Goal: Information Seeking & Learning: Learn about a topic

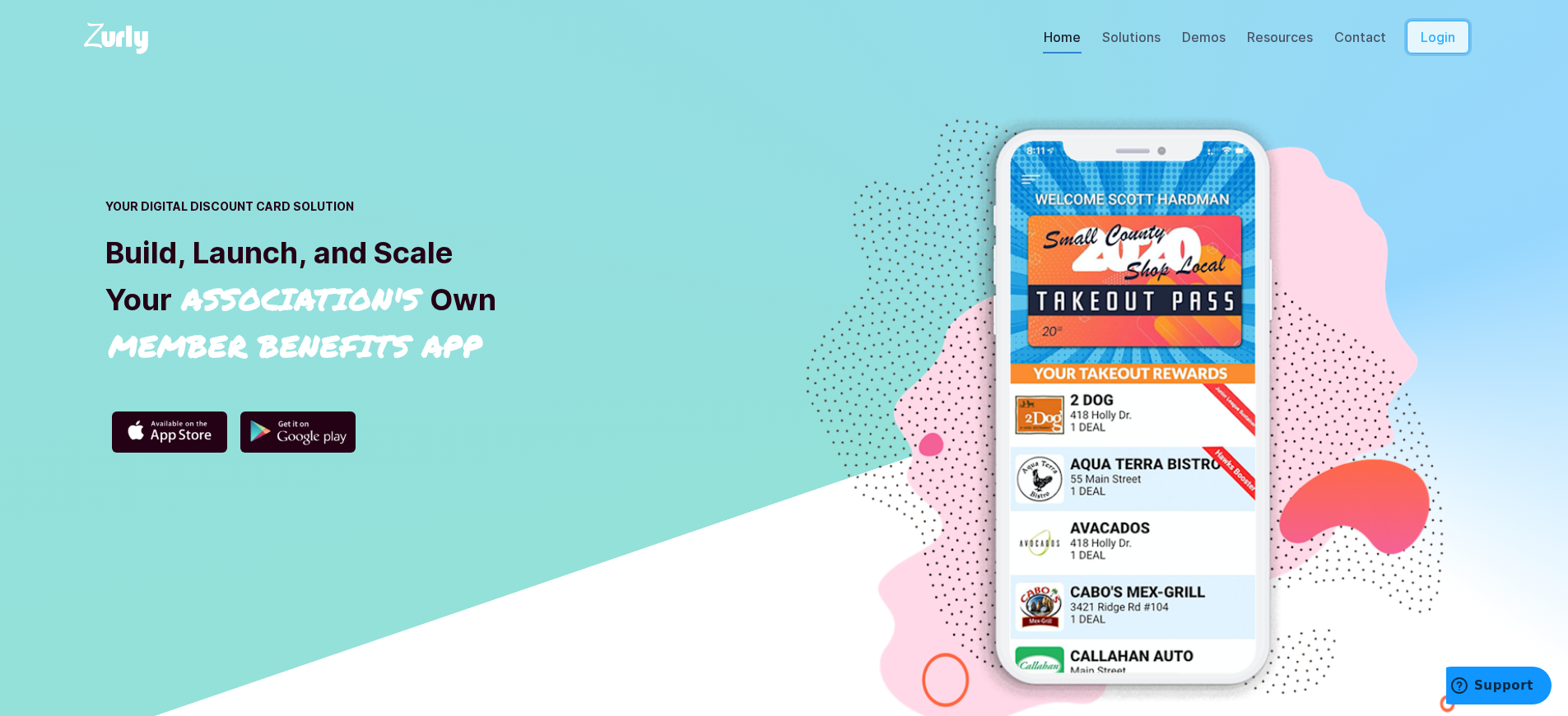
click at [1450, 37] on button "Login" at bounding box center [1438, 37] width 62 height 33
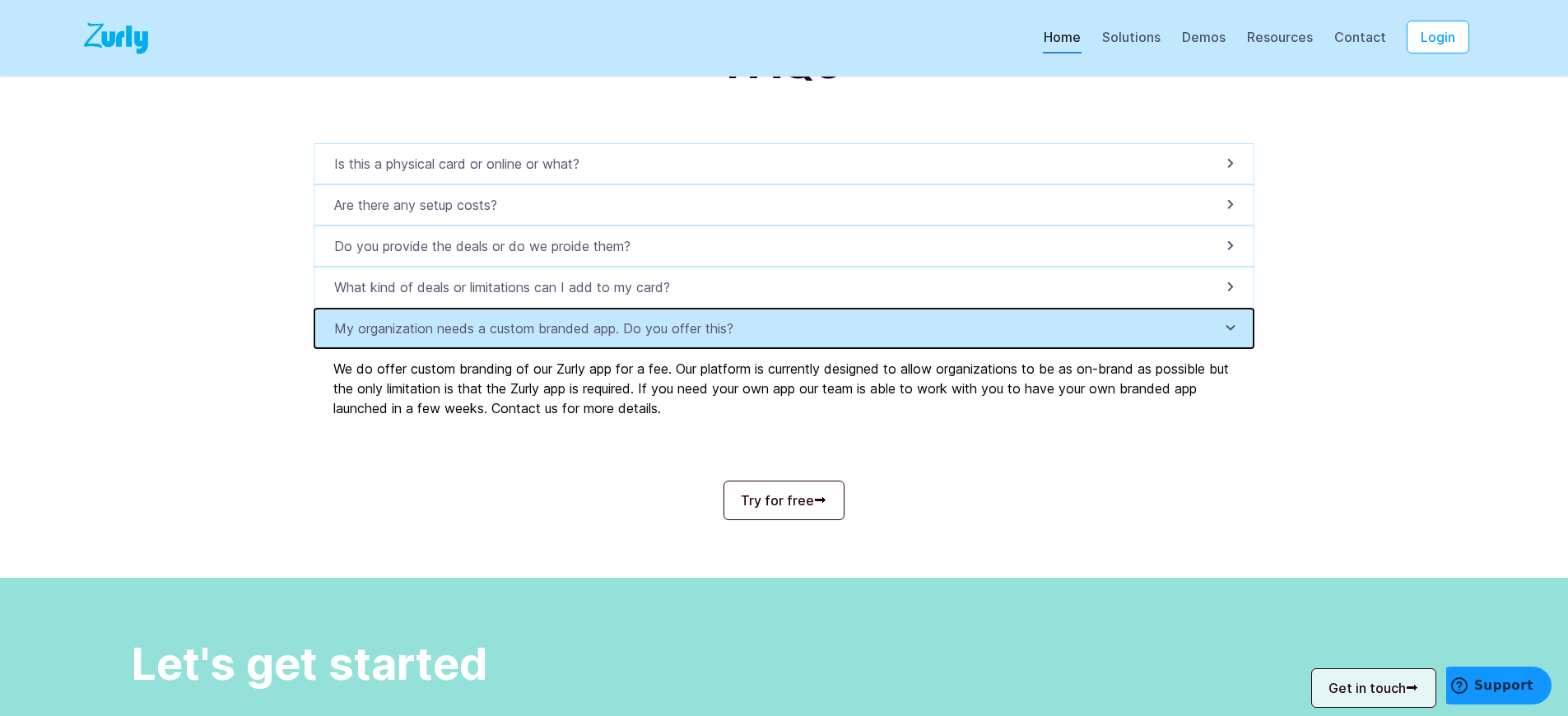
click at [542, 339] on p "My organization needs a custom branded app. Do you offer this?" at bounding box center [539, 328] width 409 height 20
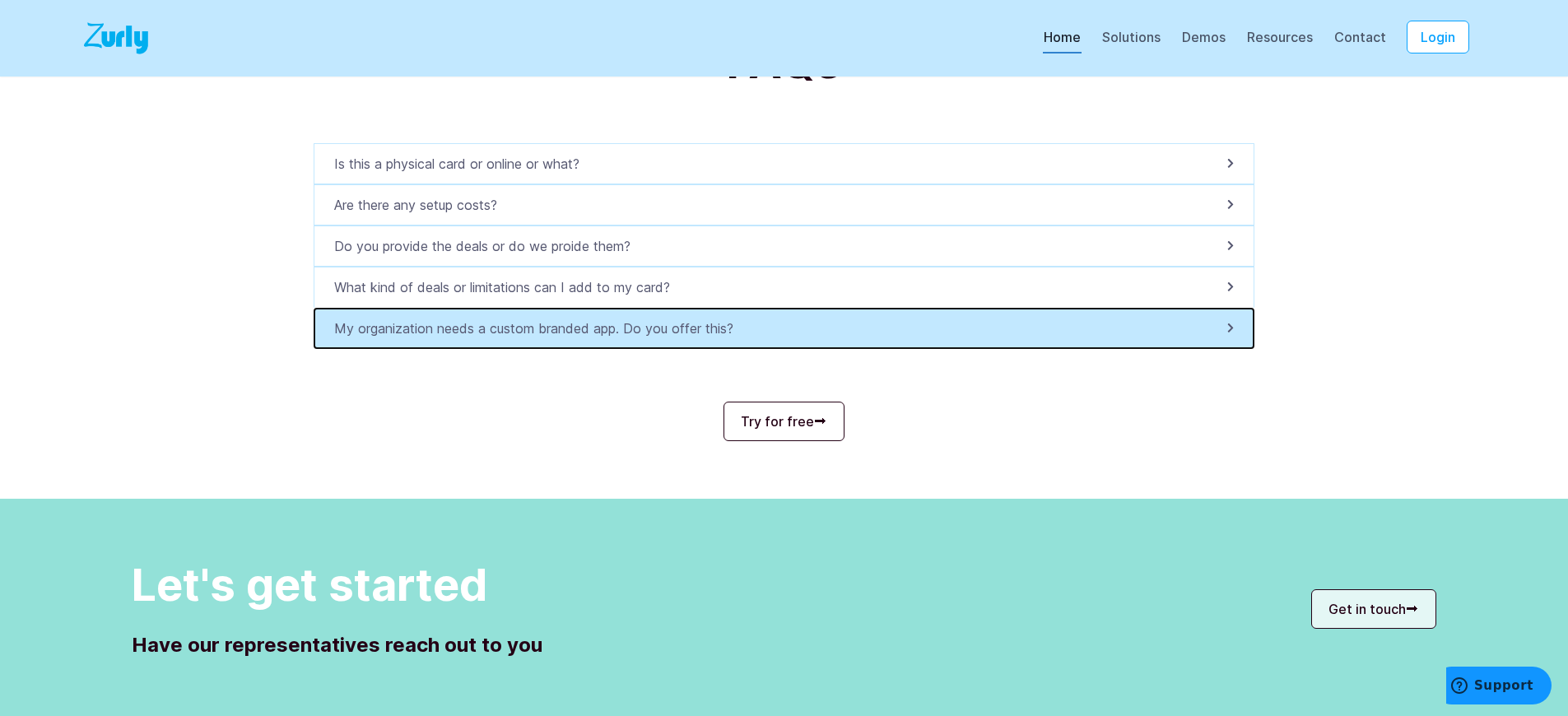
click at [542, 339] on p "My organization needs a custom branded app. Do you offer this?" at bounding box center [539, 328] width 409 height 20
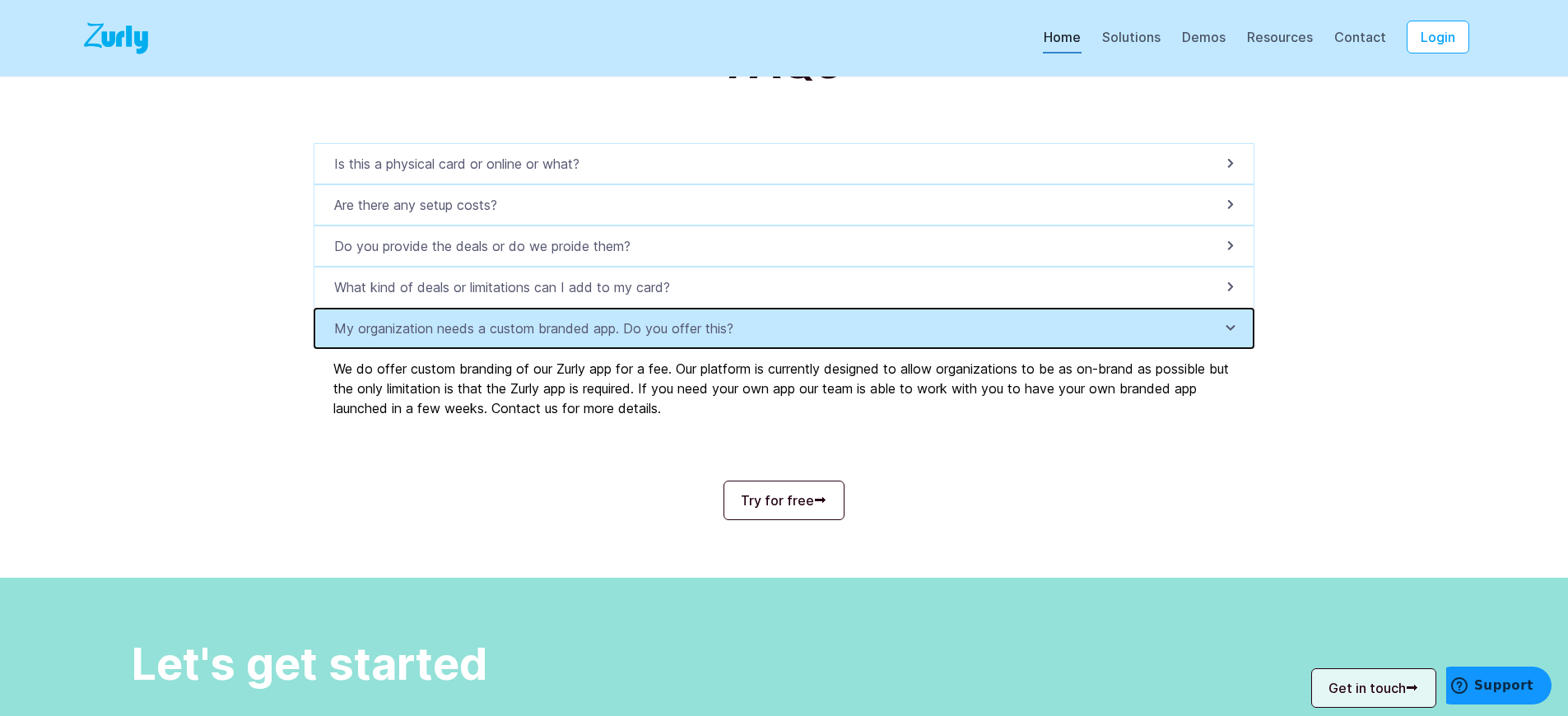
click at [542, 339] on p "My organization needs a custom branded app. Do you offer this?" at bounding box center [539, 328] width 409 height 20
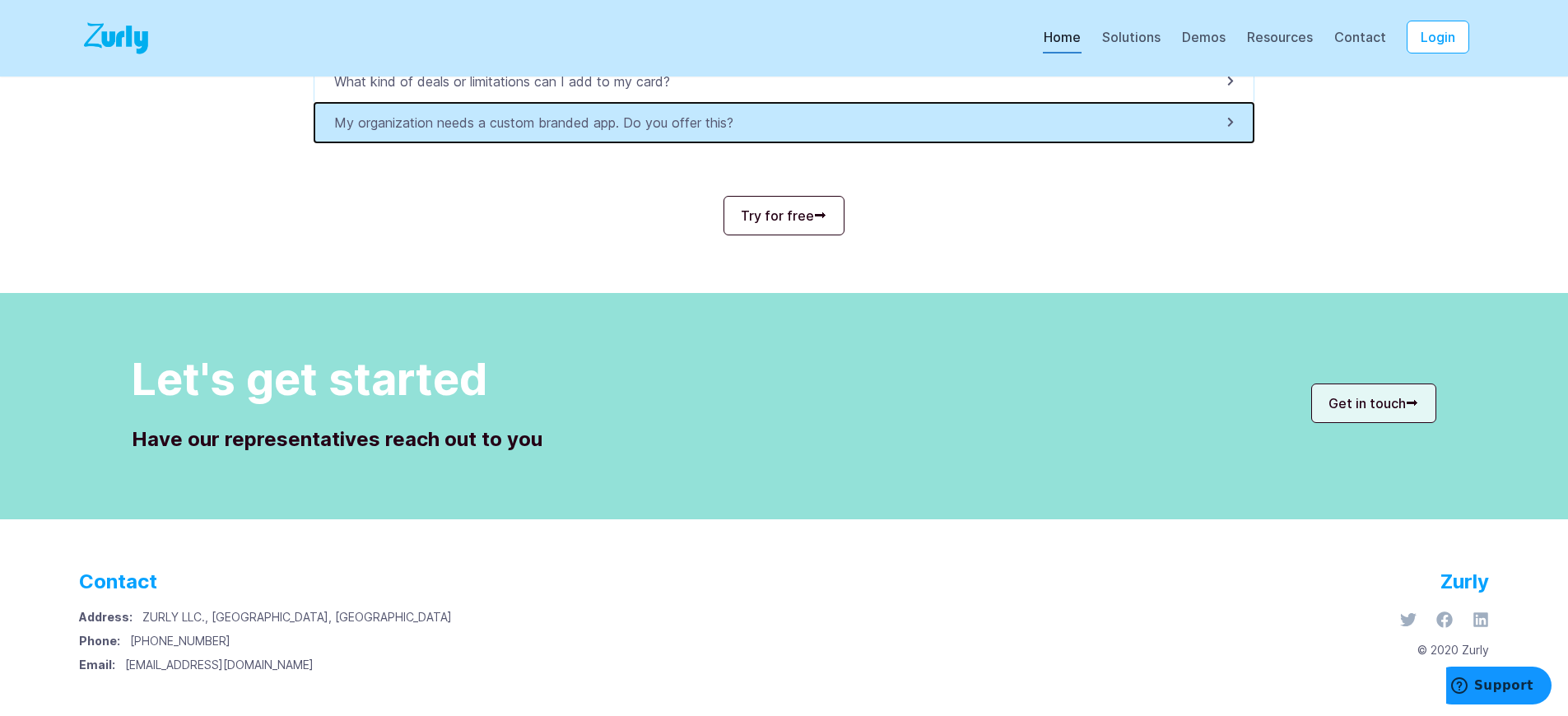
click at [542, 122] on p "My organization needs a custom branded app. Do you offer this?" at bounding box center [539, 122] width 409 height 20
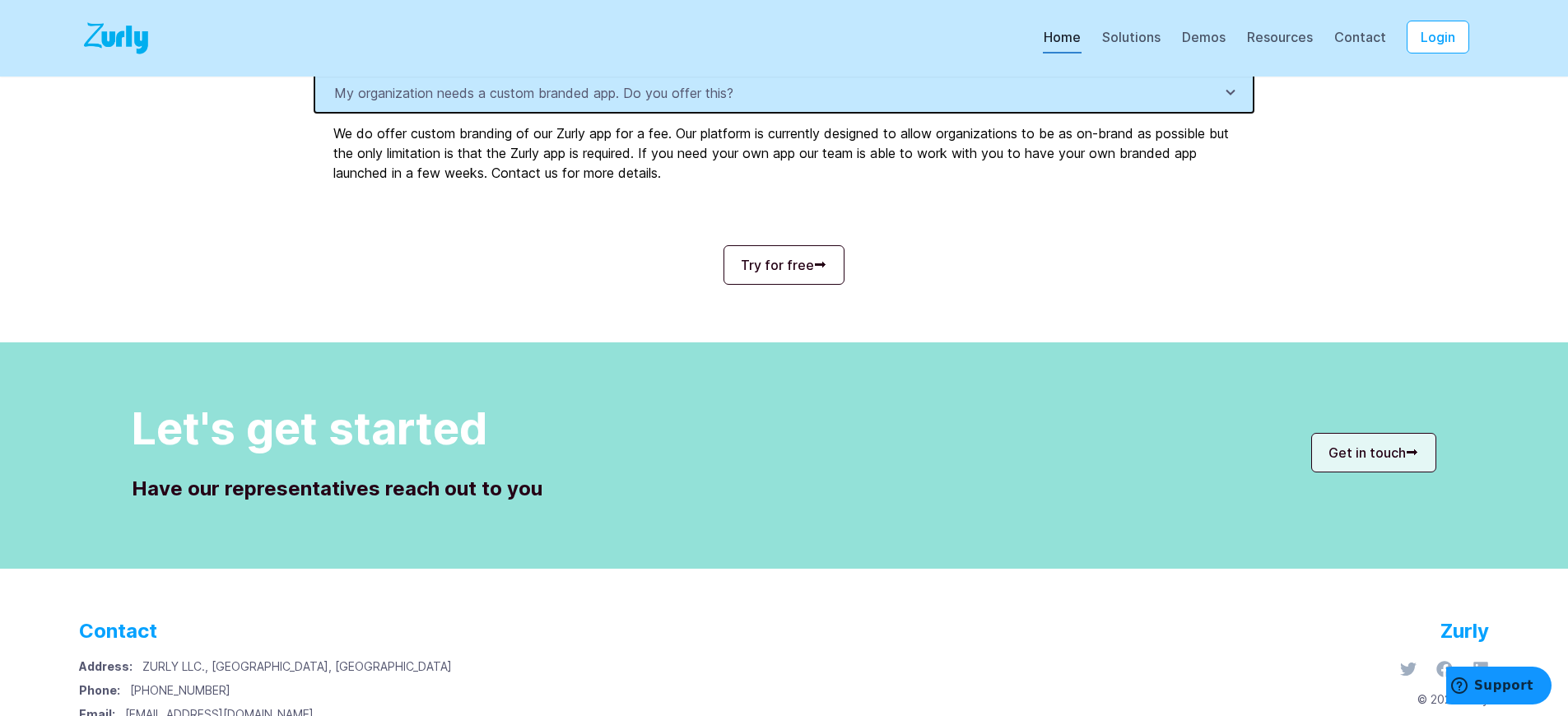
click at [542, 103] on p "My organization needs a custom branded app. Do you offer this?" at bounding box center [539, 92] width 409 height 20
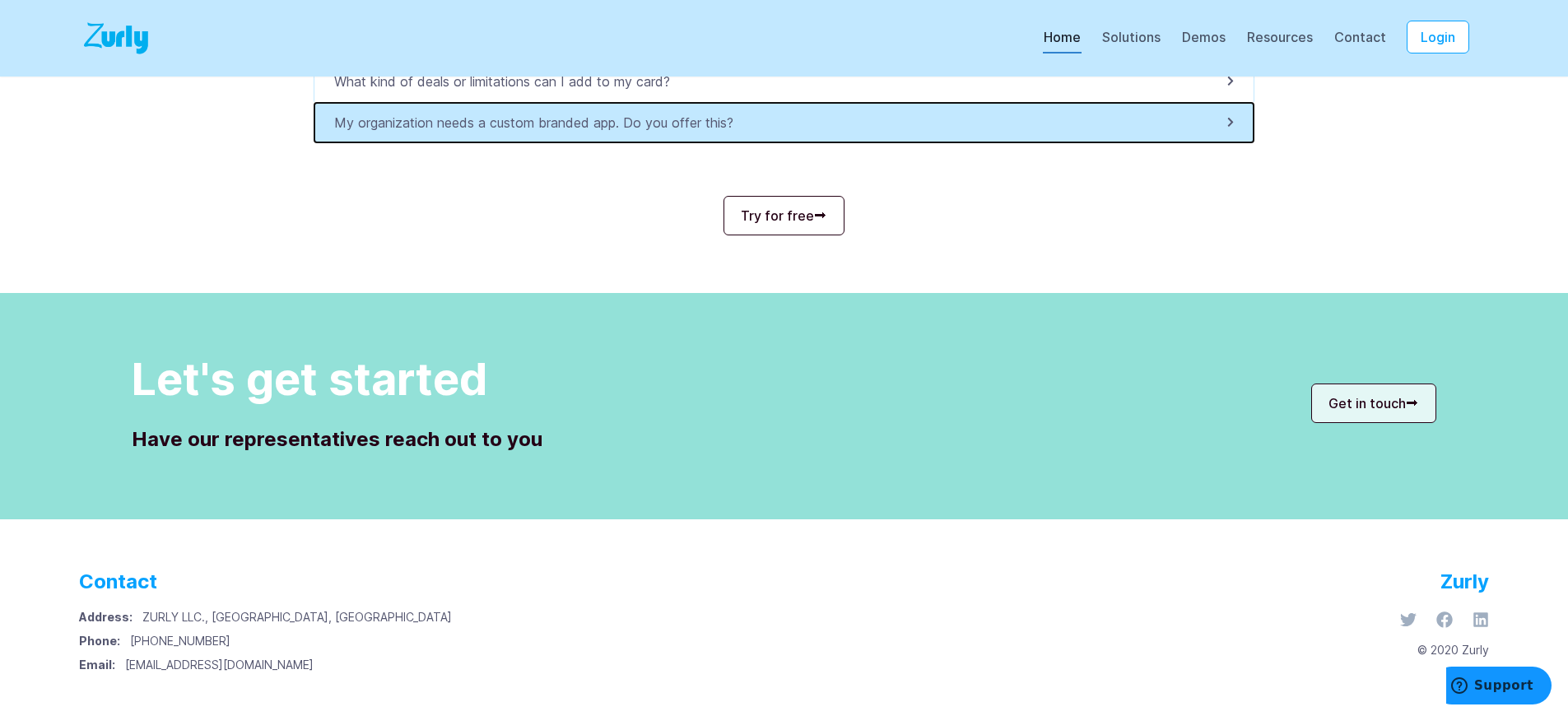
click at [542, 122] on p "My organization needs a custom branded app. Do you offer this?" at bounding box center [539, 122] width 409 height 20
